Goal: Task Accomplishment & Management: Manage account settings

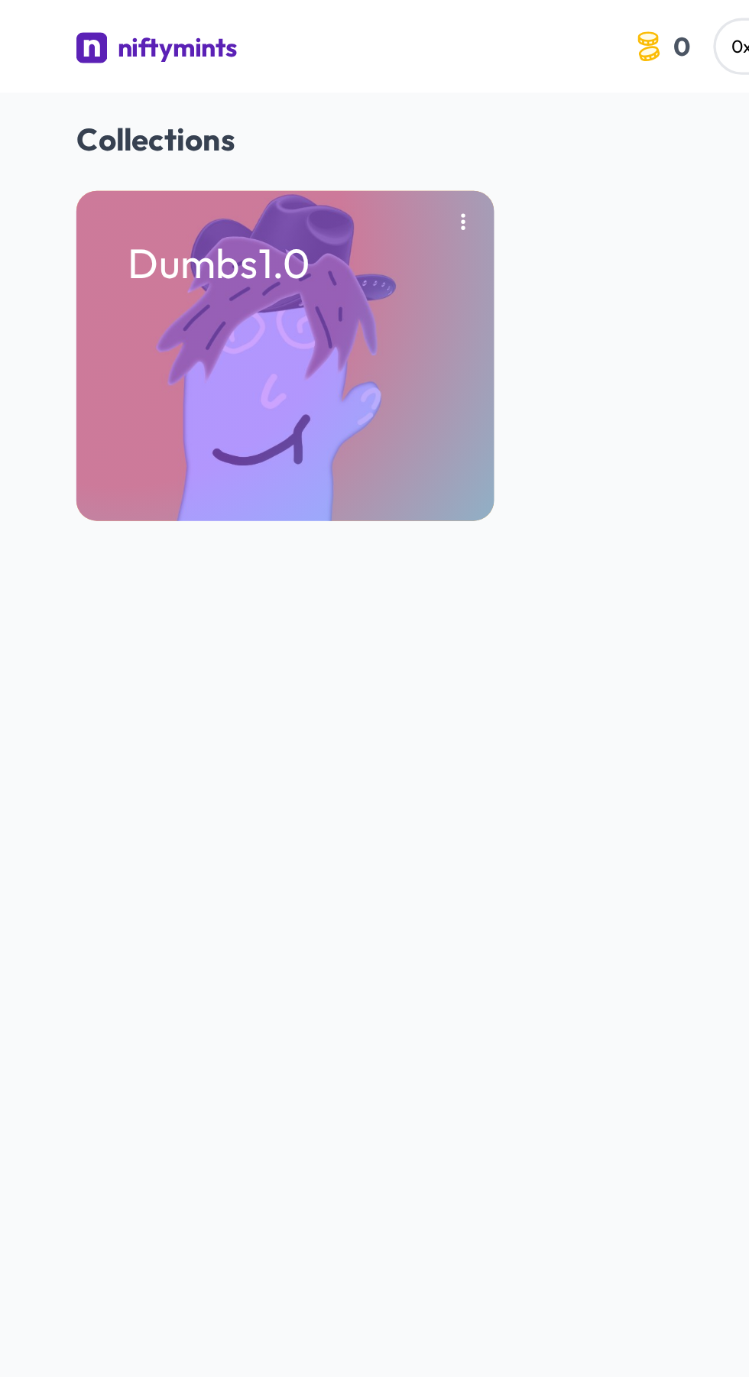
click at [125, 22] on img at bounding box center [127, 28] width 18 height 18
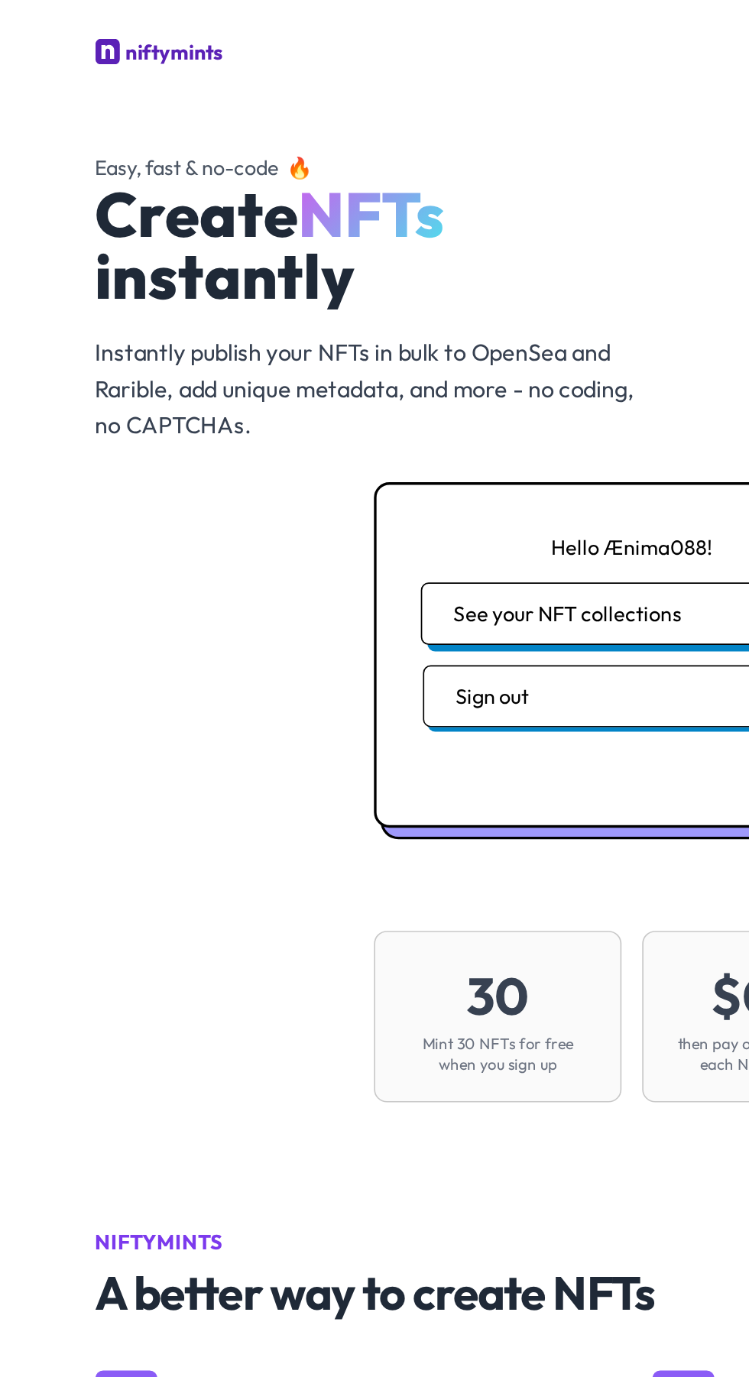
click at [289, 364] on button "See your NFT collections" at bounding box center [374, 363] width 250 height 37
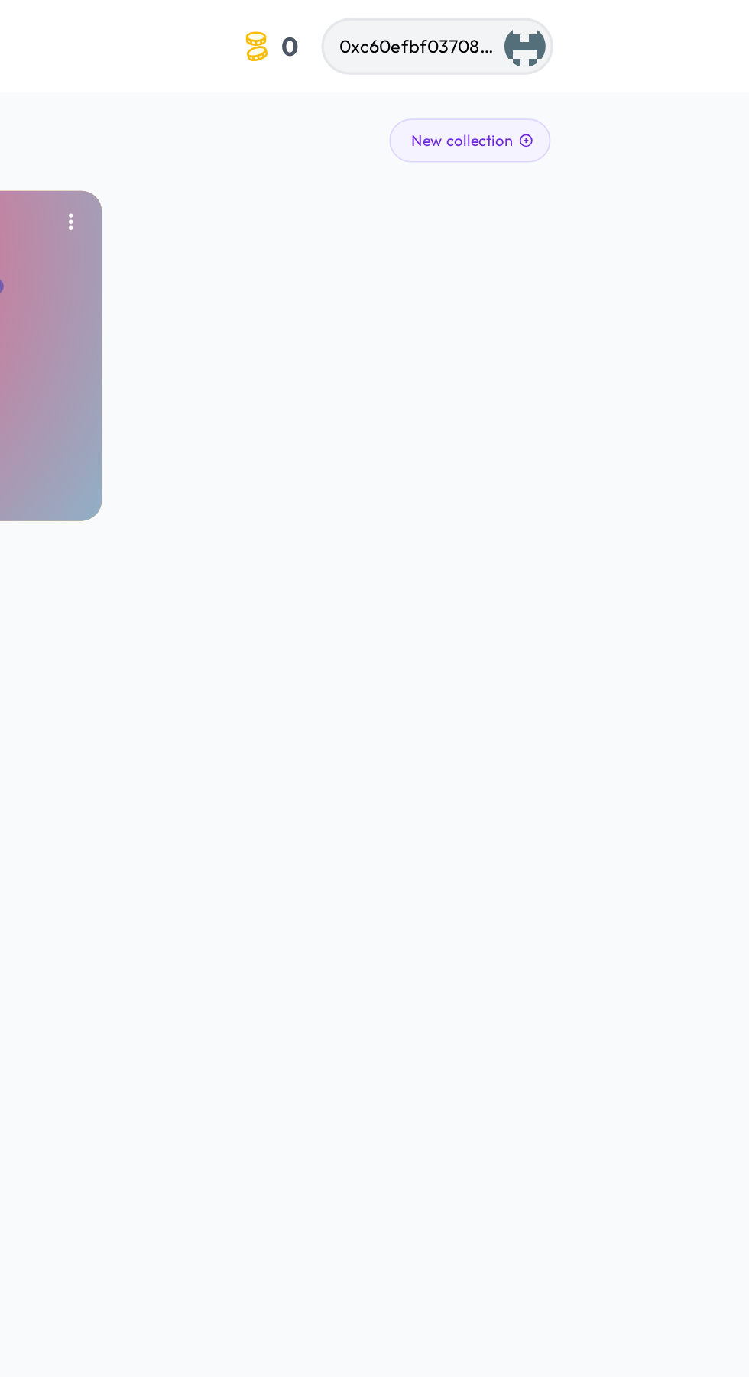
click at [565, 29] on span "0xc60efbf03708a2dab7b65668e8f4fb725effe7dd" at bounding box center [628, 28] width 244 height 14
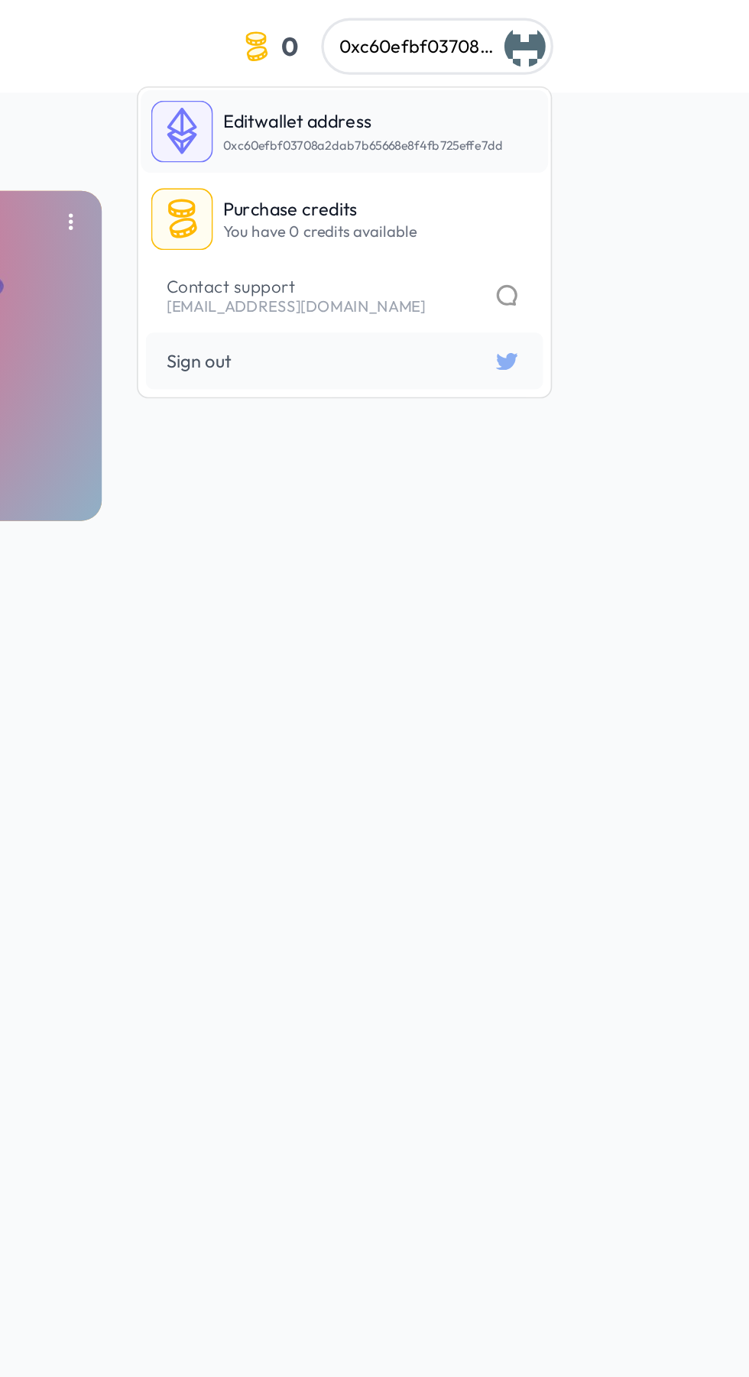
click at [442, 76] on span "Edit" at bounding box center [446, 72] width 18 height 14
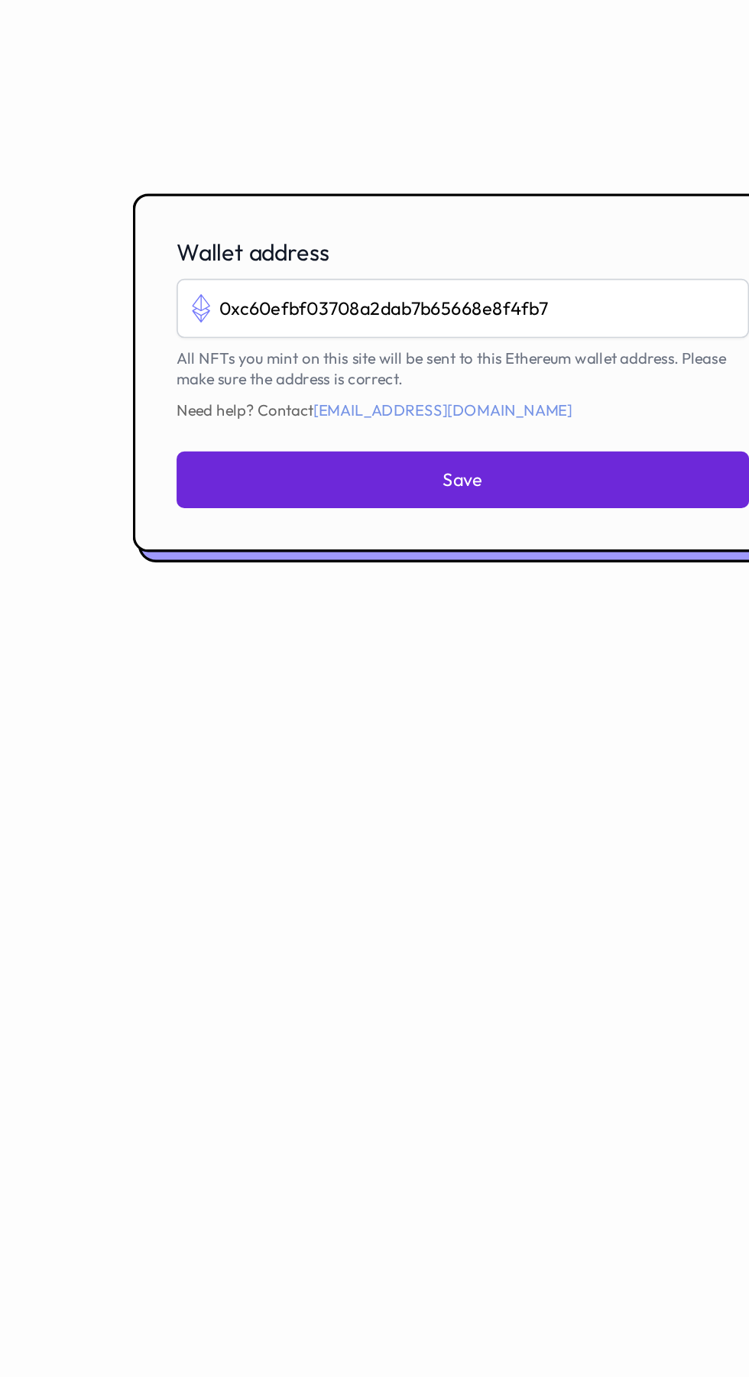
type input "0xc60efbf03708a2dab7b65668e8f4fb"
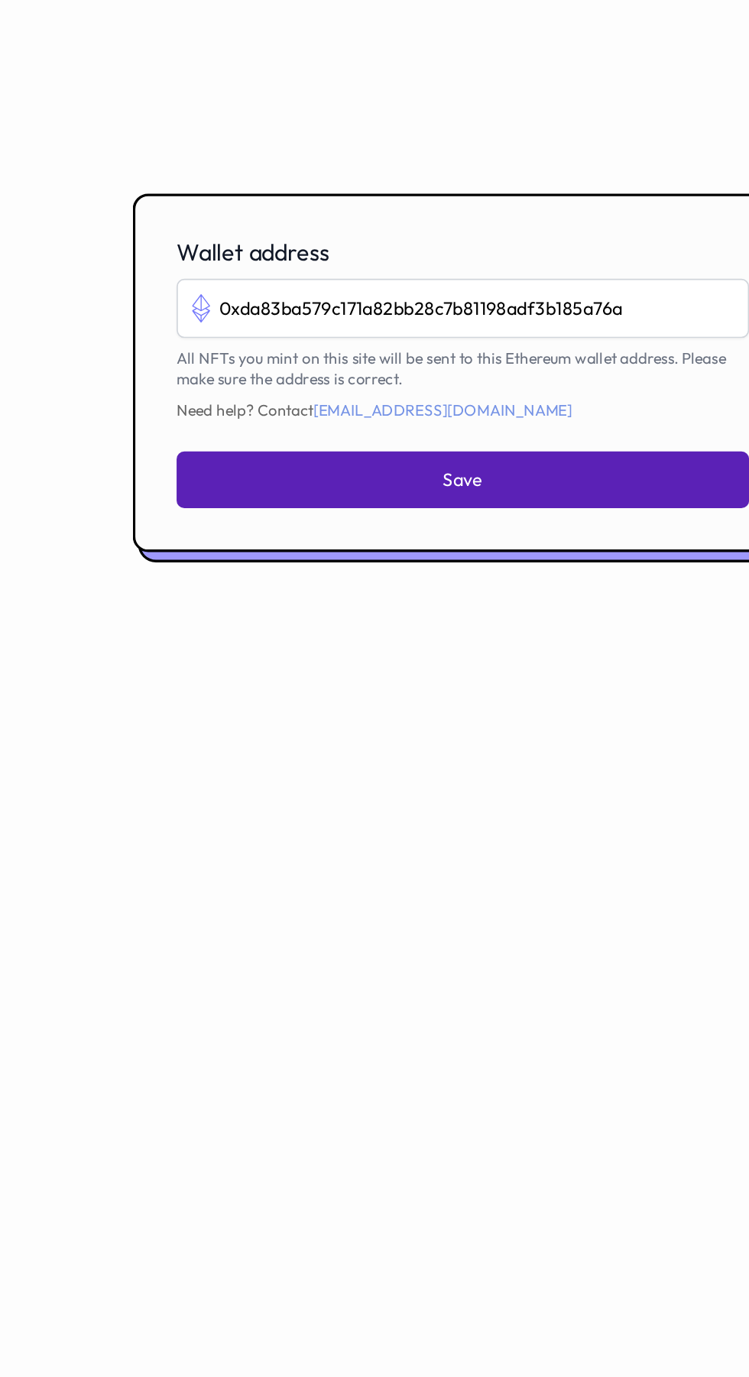
click at [277, 769] on button "Save" at bounding box center [374, 752] width 339 height 34
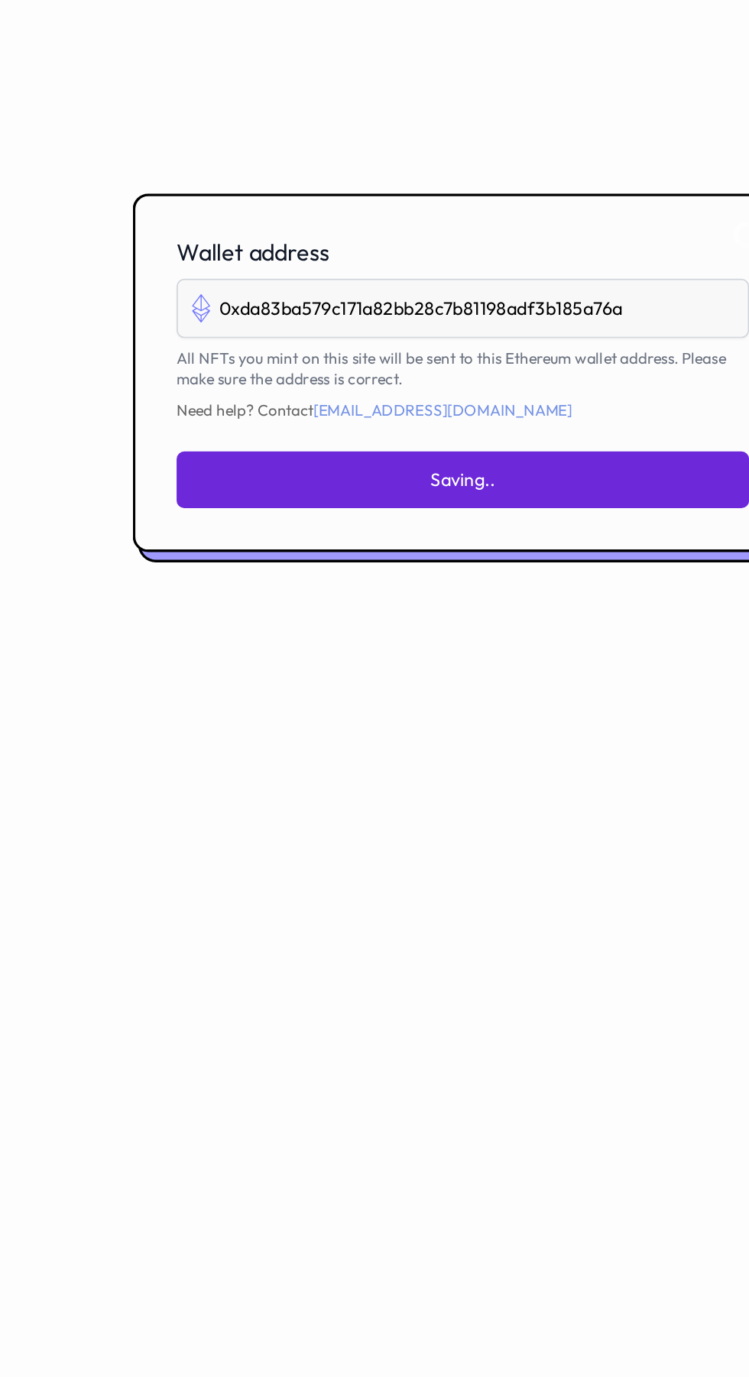
type input "0xc60efbf03708a2dab7b65668e8f4fb725effe7dd"
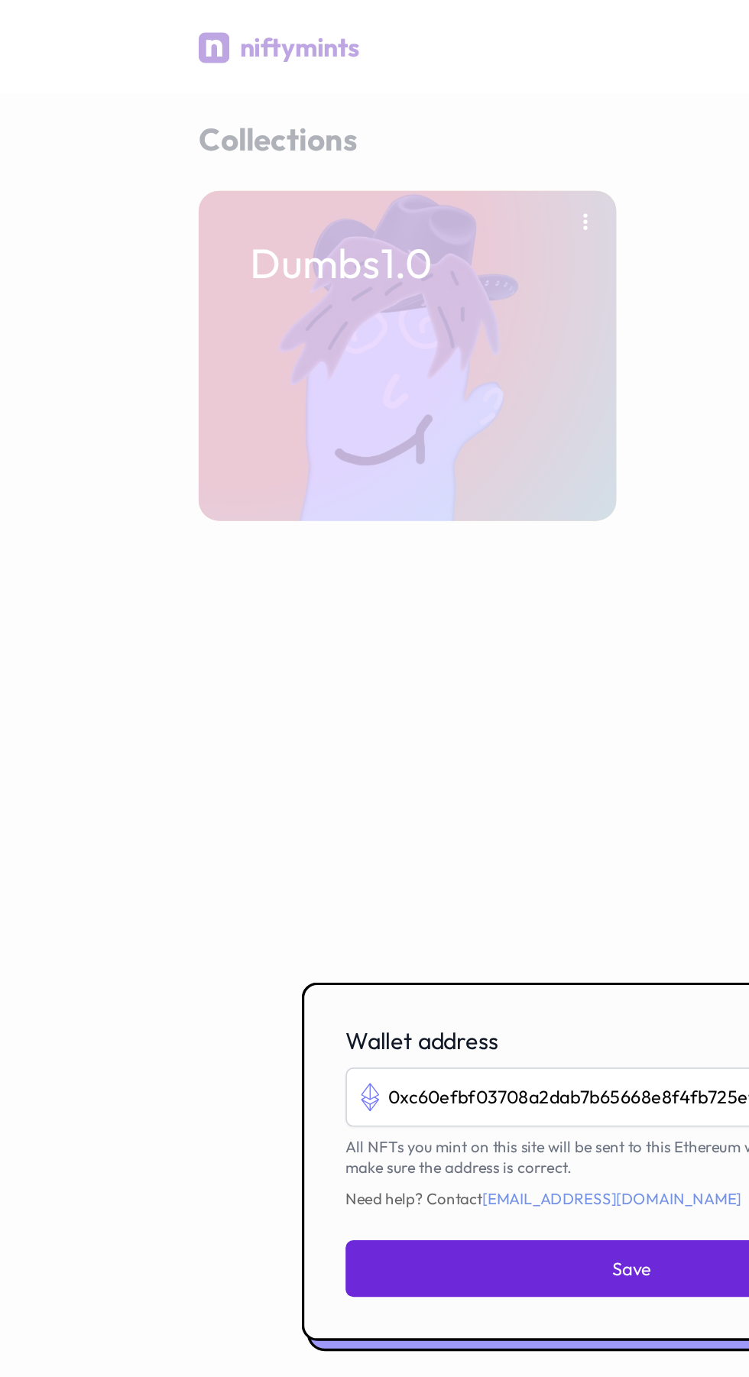
click at [137, 13] on div at bounding box center [374, 688] width 749 height 1377
